Goal: Information Seeking & Learning: Check status

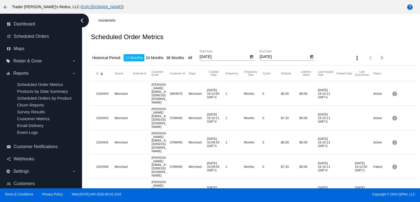
click at [39, 97] on span "Scheduled Orders by Product" at bounding box center [44, 98] width 54 height 5
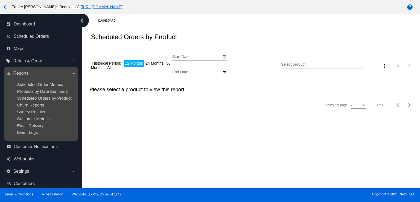
click at [42, 80] on ul "Scheduled Order Metrics Products by Date Summary Scheduled Orders by Product Ch…" at bounding box center [41, 108] width 70 height 61
type input "[DATE]"
click at [49, 83] on span "Scheduled Order Metrics" at bounding box center [40, 84] width 46 height 5
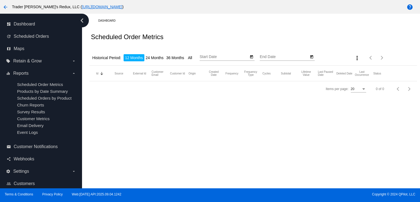
type input "[DATE]"
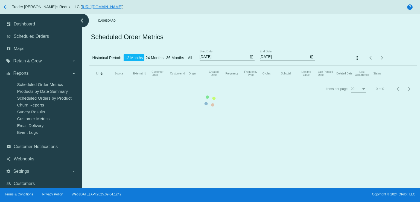
click at [89, 66] on mat-table "Id Sorted by Id descending Source External Id Customer Email Customer Id Origin…" at bounding box center [252, 74] width 327 height 16
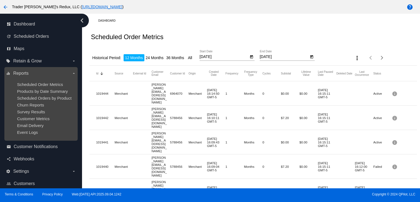
click at [47, 95] on ul "Scheduled Order Metrics Products by Date Summary Scheduled Orders by Product Ch…" at bounding box center [41, 108] width 70 height 61
click at [37, 90] on span "Products by Date Summary" at bounding box center [42, 91] width 51 height 5
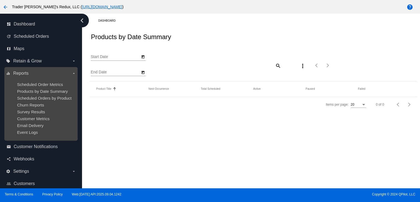
click at [39, 81] on ul "Scheduled Order Metrics Products by Date Summary Scheduled Orders by Product Ch…" at bounding box center [41, 108] width 70 height 61
type input "[DATE]"
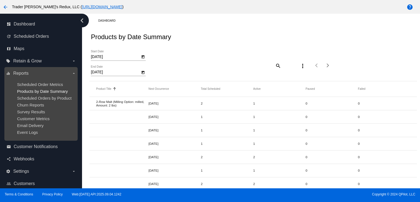
click at [36, 90] on span "Products by Date Summary" at bounding box center [42, 91] width 51 height 5
click at [46, 97] on span "Scheduled Orders by Product" at bounding box center [44, 98] width 54 height 5
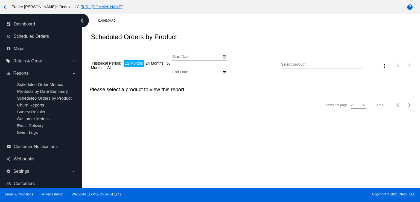
type input "[DATE]"
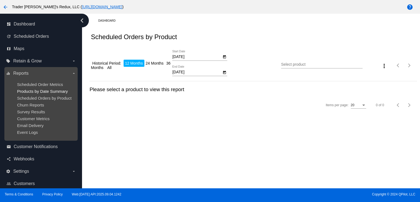
click at [27, 92] on span "Products by Date Summary" at bounding box center [42, 91] width 51 height 5
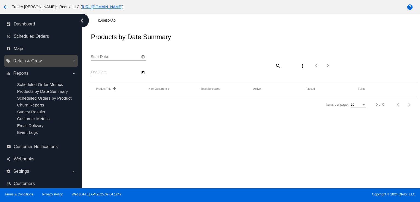
type input "[DATE]"
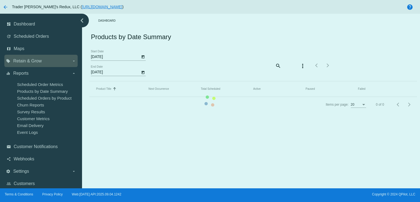
click at [24, 57] on div "dashboard Dashboard update Scheduled Orders map Maps local_offer Retain & Grow …" at bounding box center [210, 101] width 420 height 174
